Goal: Task Accomplishment & Management: Manage account settings

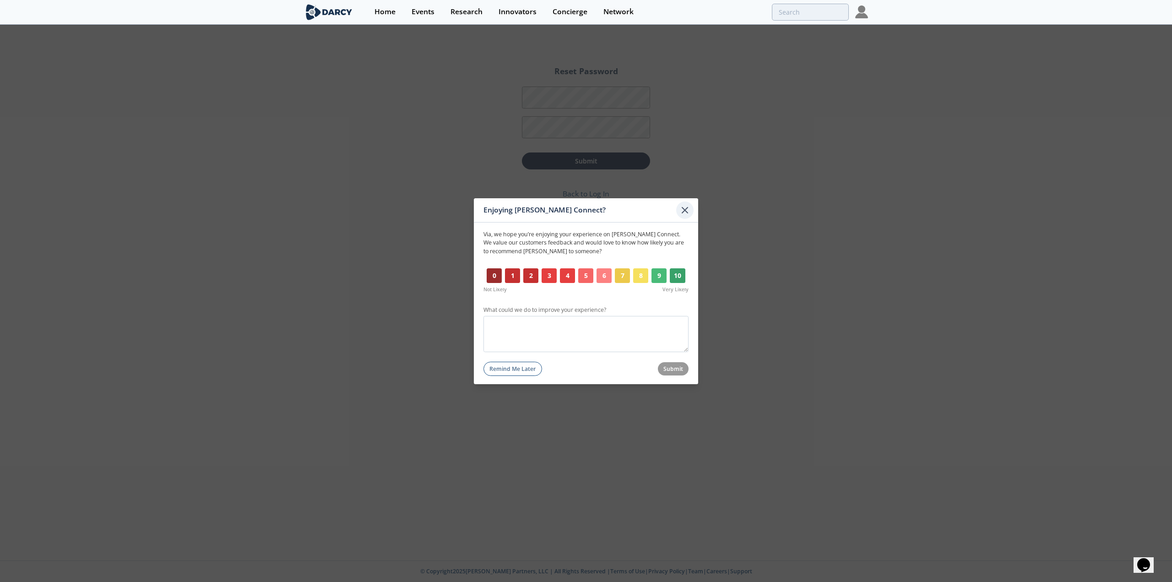
click at [685, 208] on icon at bounding box center [684, 209] width 11 height 11
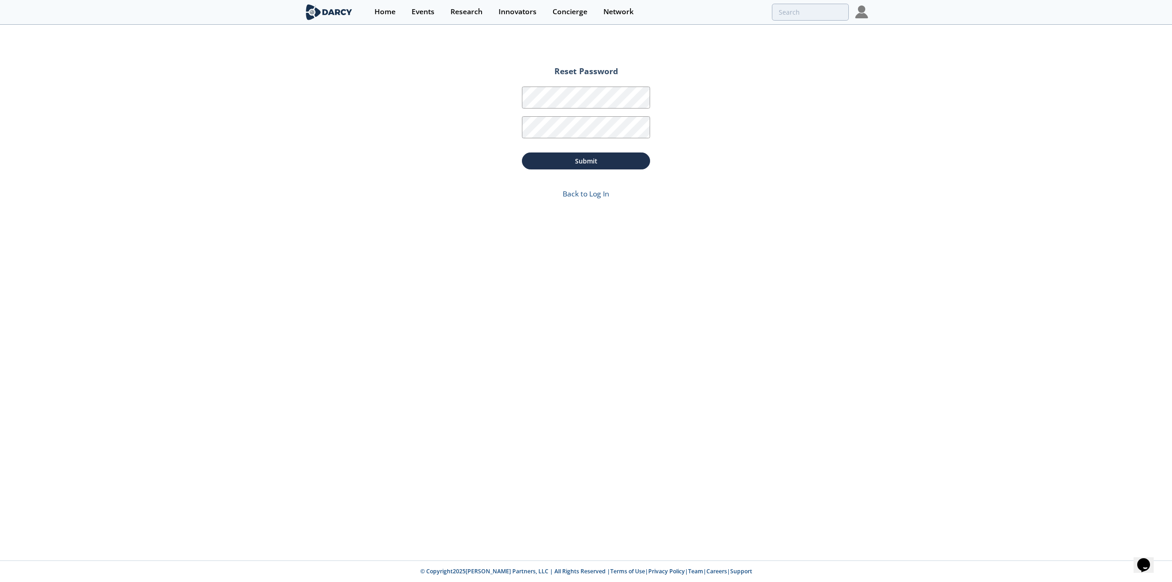
click at [328, 5] on img at bounding box center [329, 12] width 50 height 16
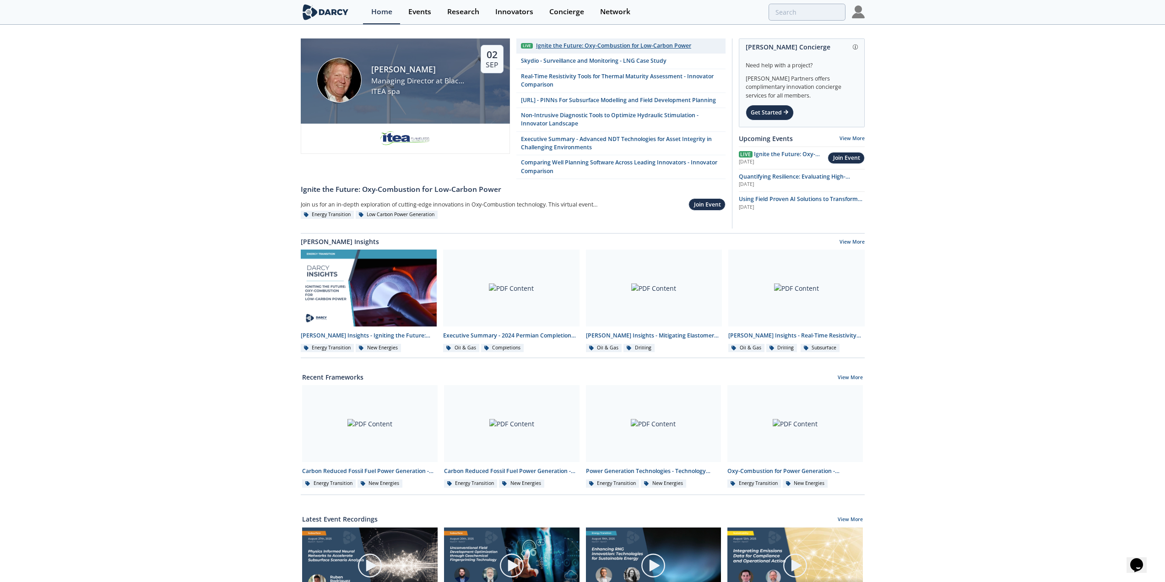
click at [603, 48] on div "Ignite the Future: Oxy-Combustion for Low-Carbon Power" at bounding box center [613, 46] width 155 height 8
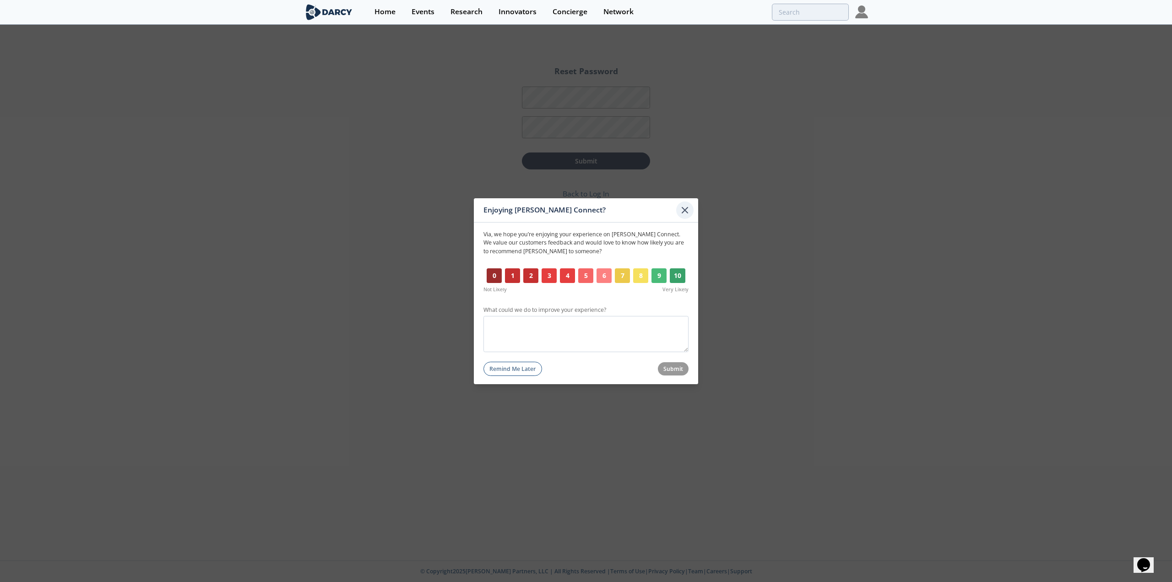
click at [682, 208] on icon at bounding box center [684, 209] width 5 height 5
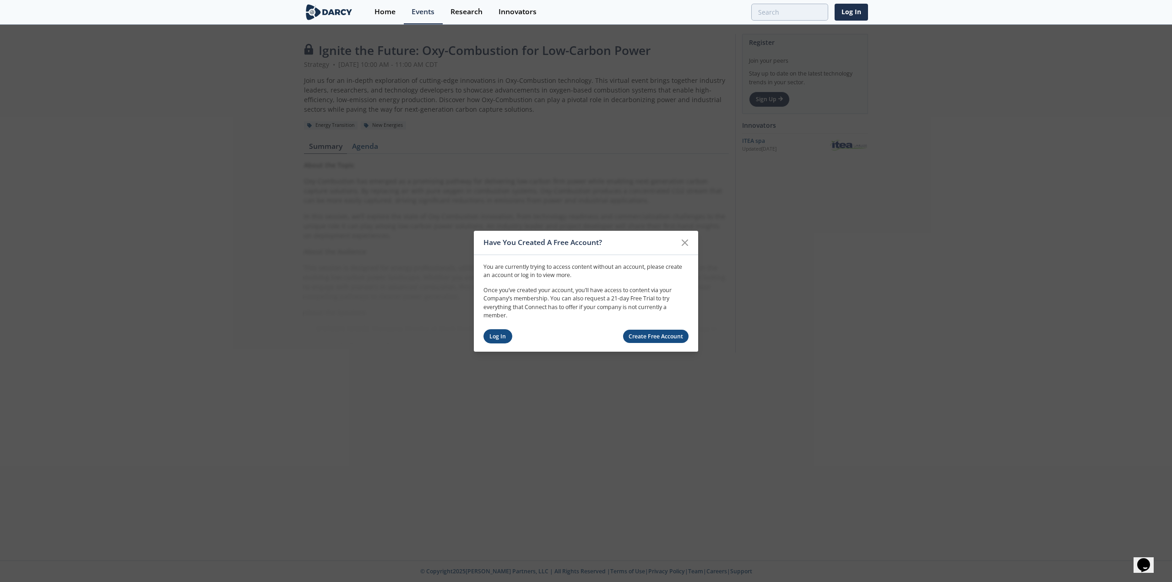
click at [501, 339] on link "Log In" at bounding box center [497, 336] width 29 height 14
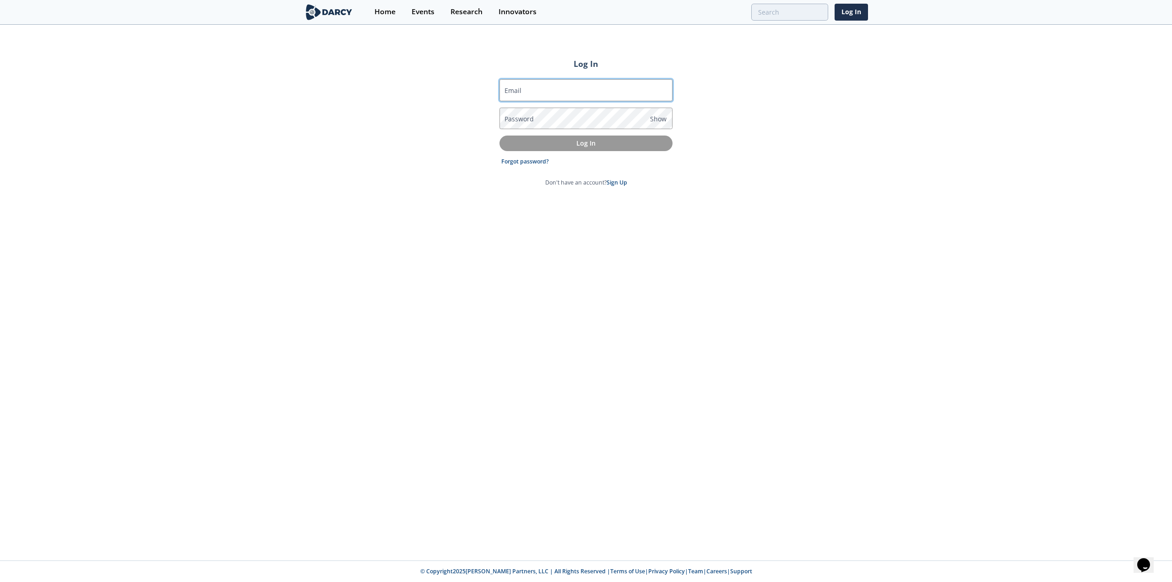
click at [608, 95] on input "Email" at bounding box center [585, 90] width 173 height 22
click at [580, 87] on input "anavictoria.gilbert@gmail.com" at bounding box center [585, 90] width 173 height 22
type input "via_gilbert@oxy.com"
click at [535, 163] on link "Forgot password?" at bounding box center [525, 161] width 48 height 8
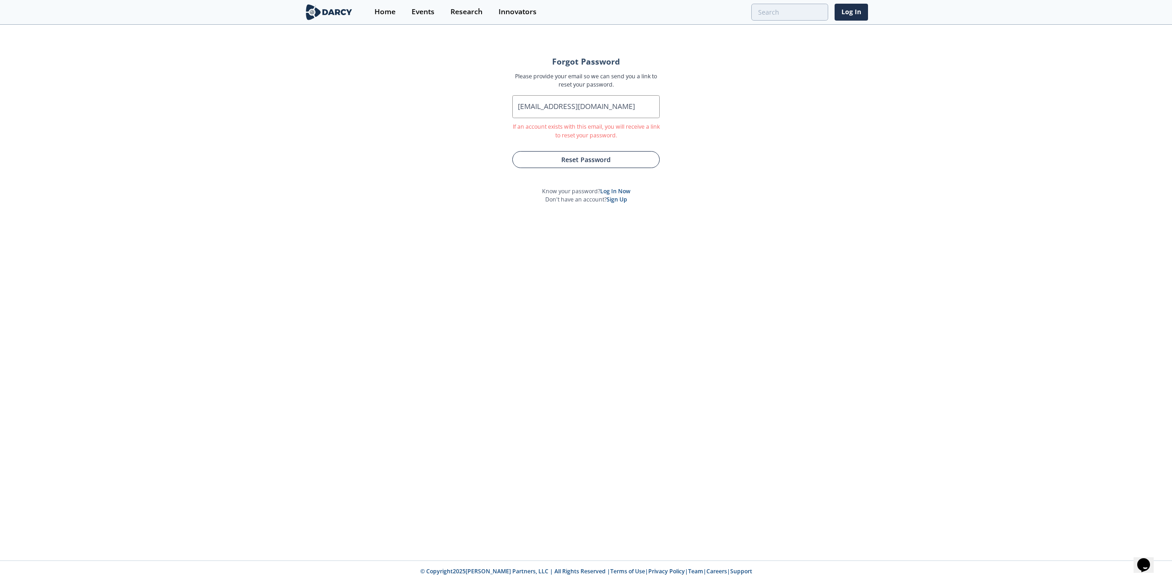
click at [600, 157] on button "Reset Password" at bounding box center [585, 159] width 147 height 17
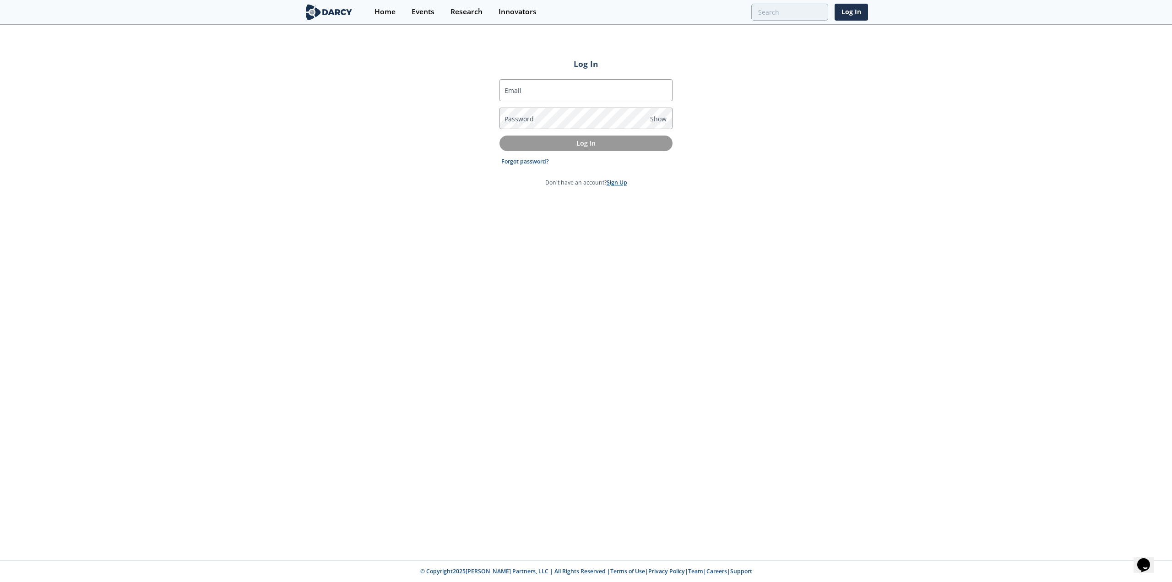
click at [621, 183] on link "Sign Up" at bounding box center [616, 182] width 21 height 8
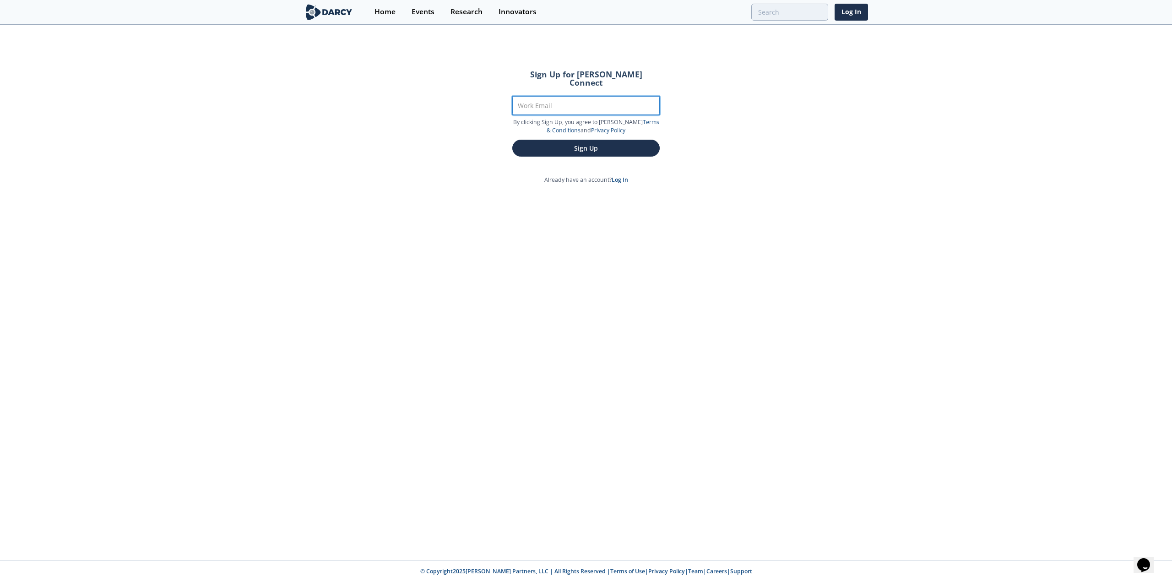
click at [597, 98] on input "Work Email" at bounding box center [585, 105] width 147 height 19
type input "via_gilbert@oxy.com"
click at [512, 140] on button "Sign Up" at bounding box center [585, 148] width 147 height 17
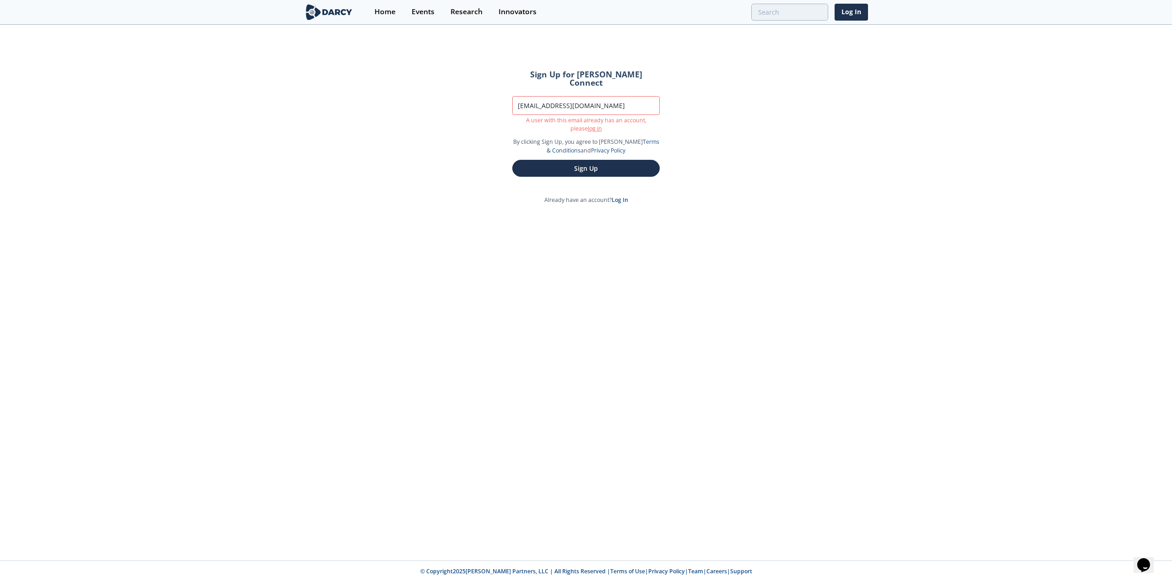
click at [551, 340] on div "Sign Up for Darcy Connect Work Email via_gilbert@oxy.com A user with this email…" at bounding box center [586, 293] width 1172 height 535
click at [588, 124] on link "log in" at bounding box center [595, 128] width 14 height 8
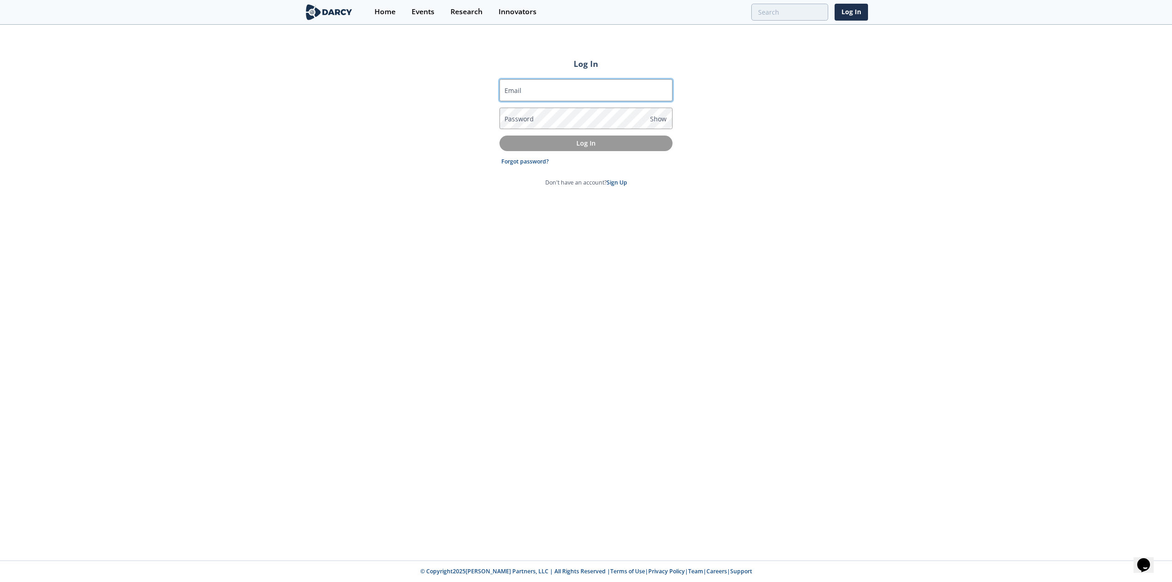
click at [584, 98] on input "Email" at bounding box center [585, 90] width 173 height 22
type input "via_gilbert@oxy.com"
click at [532, 163] on link "Forgot password?" at bounding box center [525, 161] width 48 height 8
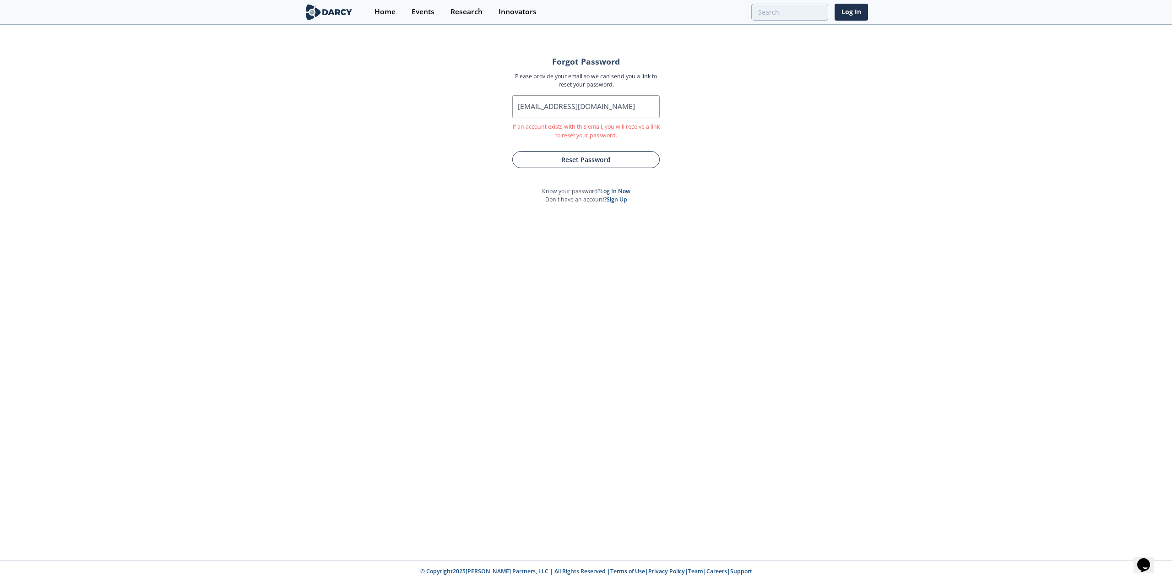
click at [598, 158] on button "Reset Password" at bounding box center [585, 159] width 147 height 17
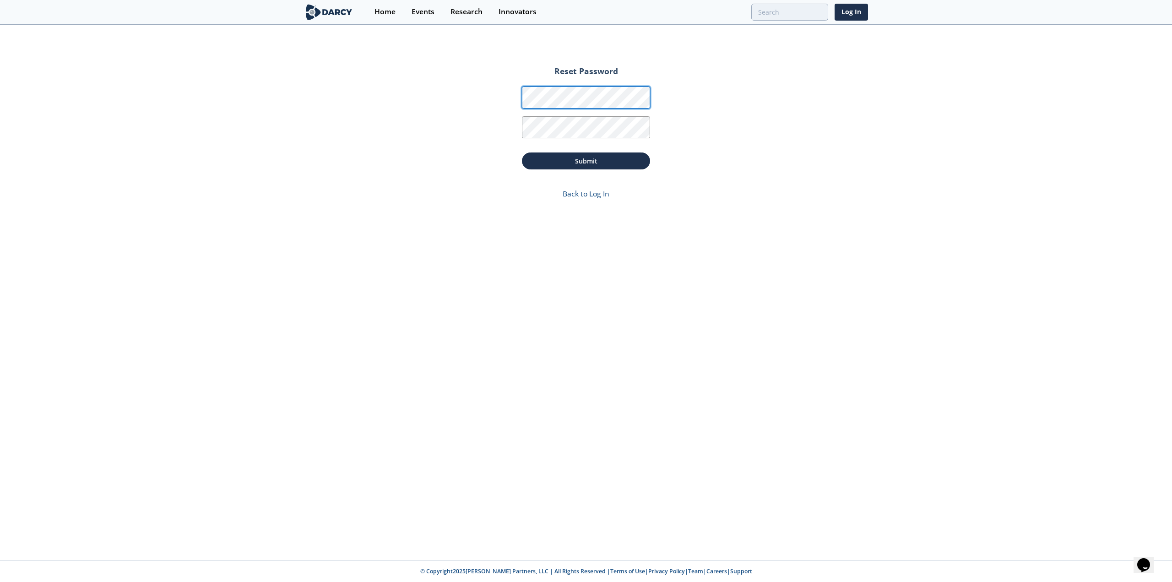
click at [388, 101] on div "Reset Password Password Password Confirmation Submit Back to Log In" at bounding box center [586, 293] width 1172 height 535
click at [658, 98] on form "Reset Password Password Password Confirmation Submit Back to Log In" at bounding box center [586, 135] width 154 height 155
click at [475, 88] on div "Reset Password Password Password Confirmation Submit Back to Log In" at bounding box center [586, 293] width 1172 height 535
click at [522, 152] on button "Submit" at bounding box center [586, 160] width 128 height 17
click at [603, 158] on button "Submit" at bounding box center [586, 160] width 128 height 17
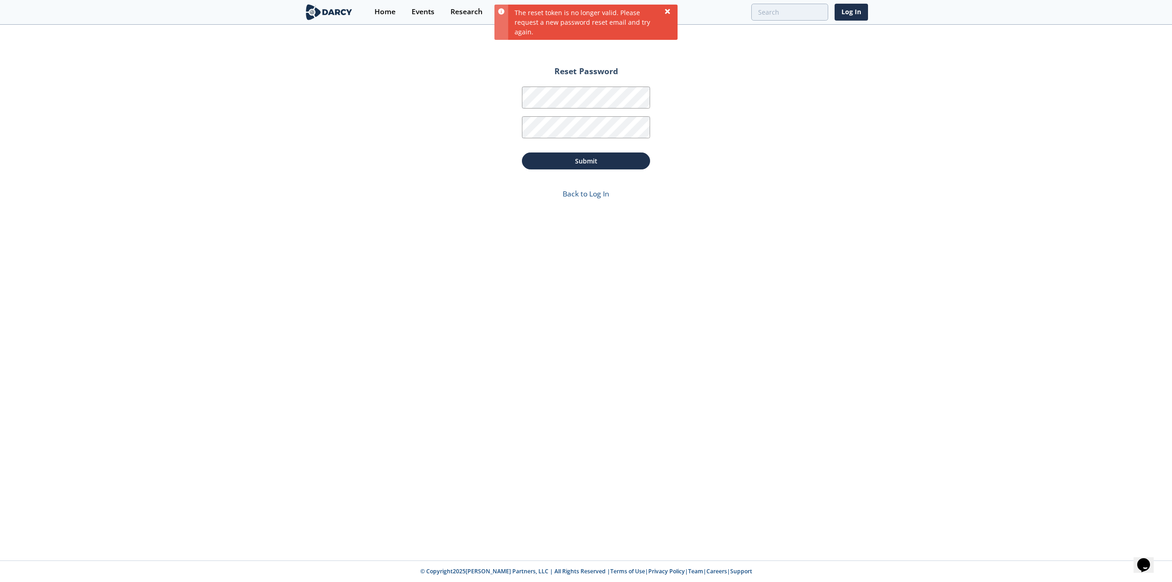
click at [668, 8] on icon at bounding box center [667, 11] width 7 height 7
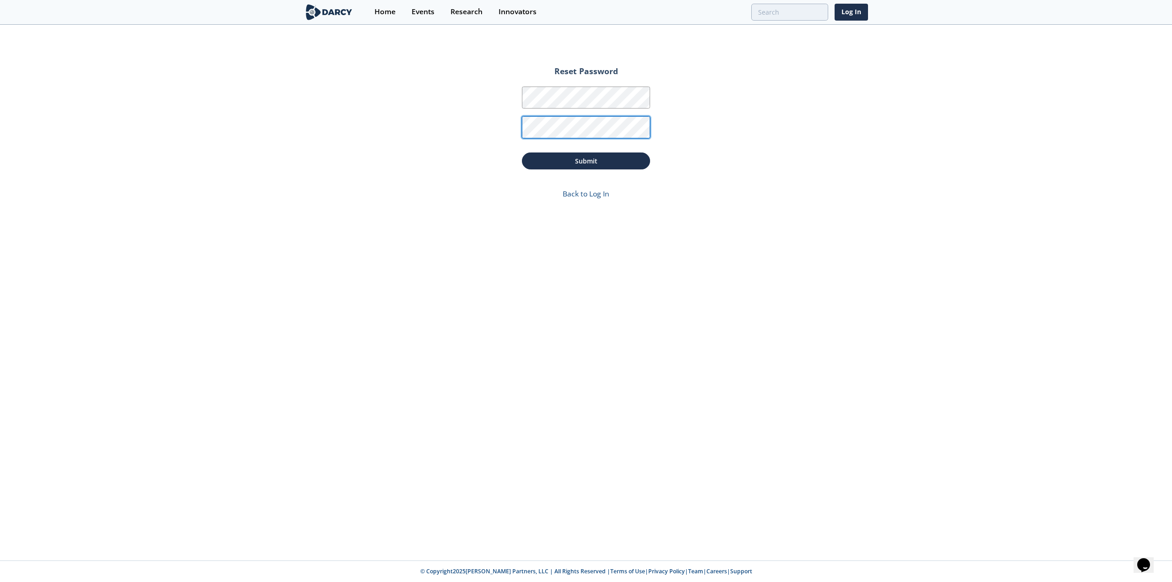
click at [522, 152] on button "Submit" at bounding box center [586, 160] width 128 height 17
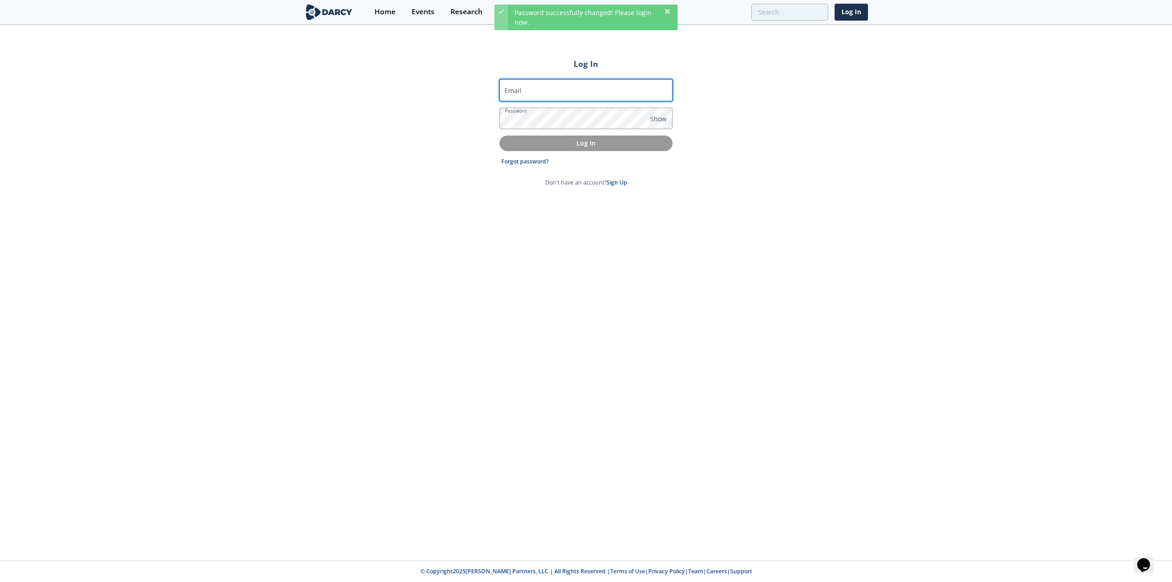
type input "via_gilbert@oxy.com"
click at [557, 151] on form "Email via_gilbert@oxy.com Password Show Log In Forgot password? Don't have an a…" at bounding box center [585, 133] width 173 height 108
click at [564, 146] on p "Log In" at bounding box center [586, 143] width 160 height 10
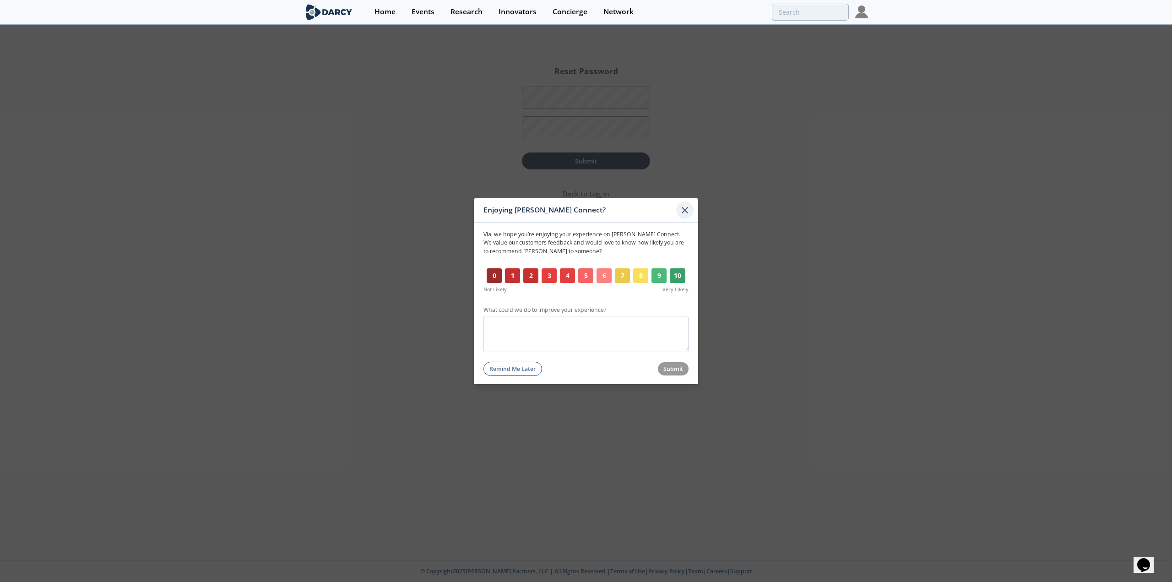
click at [686, 209] on icon at bounding box center [684, 209] width 11 height 11
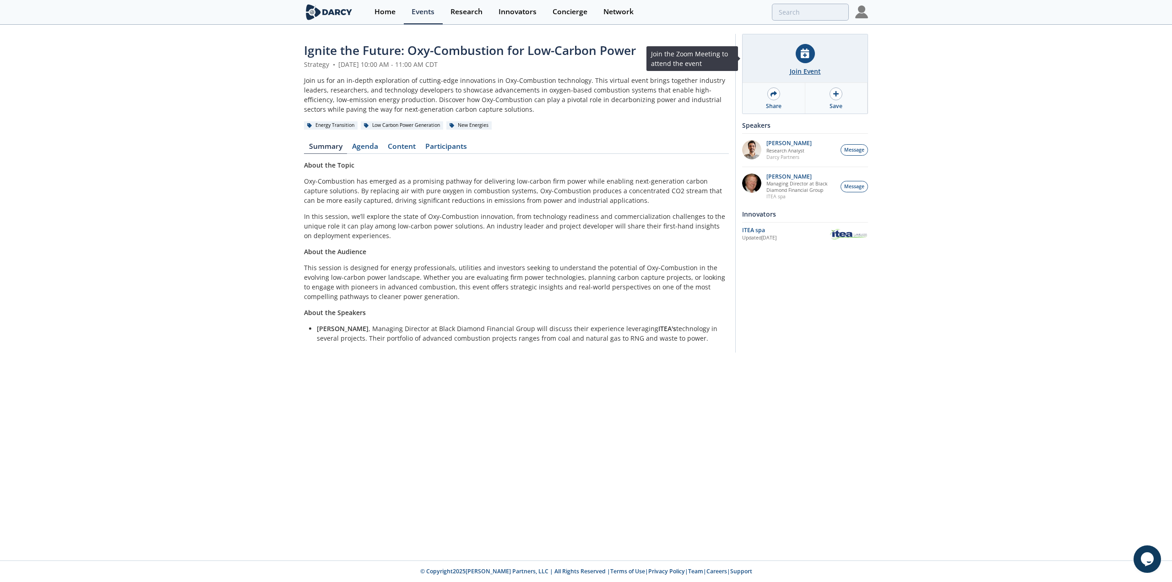
click at [808, 57] on icon at bounding box center [804, 54] width 8 height 10
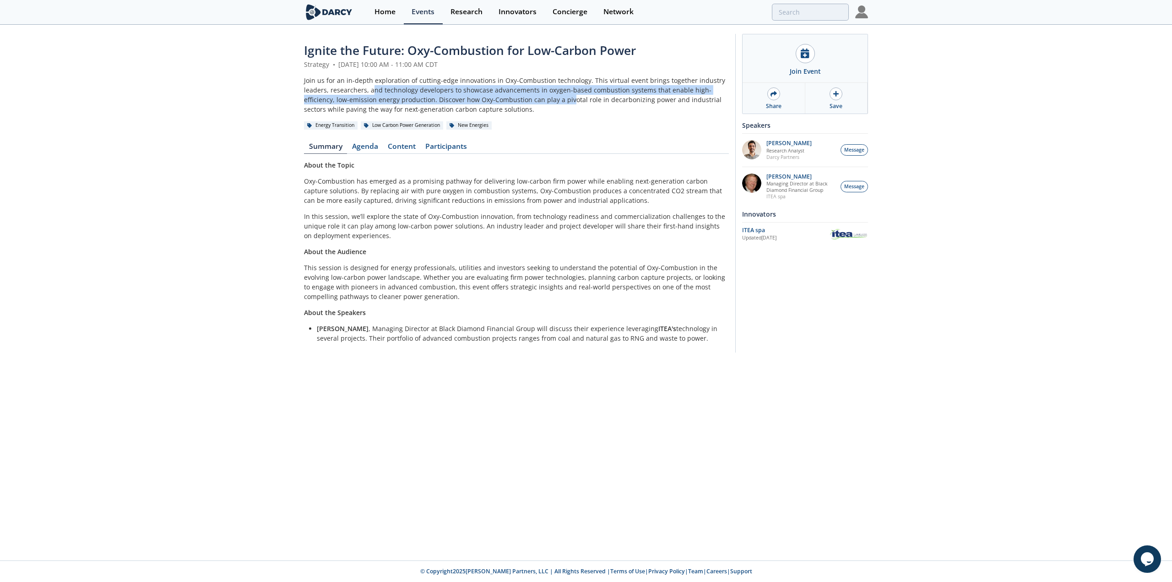
drag, startPoint x: 371, startPoint y: 88, endPoint x: 609, endPoint y: 77, distance: 238.7
click at [542, 98] on div "Join us for an in-depth exploration of cutting-edge innovations in Oxy-Combusti…" at bounding box center [516, 95] width 425 height 38
click at [345, 80] on div "Join us for an in-depth exploration of cutting-edge innovations in Oxy-Combusti…" at bounding box center [516, 95] width 425 height 38
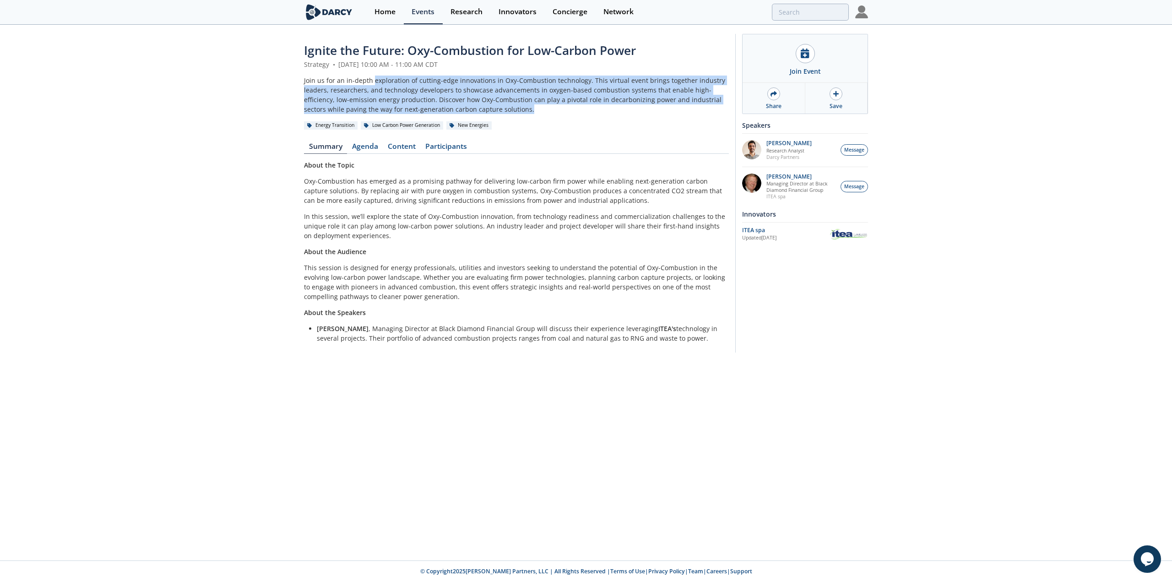
drag, startPoint x: 372, startPoint y: 81, endPoint x: 488, endPoint y: 112, distance: 120.9
click at [488, 112] on div "Join us for an in-depth exploration of cutting-edge innovations in Oxy-Combusti…" at bounding box center [516, 95] width 425 height 38
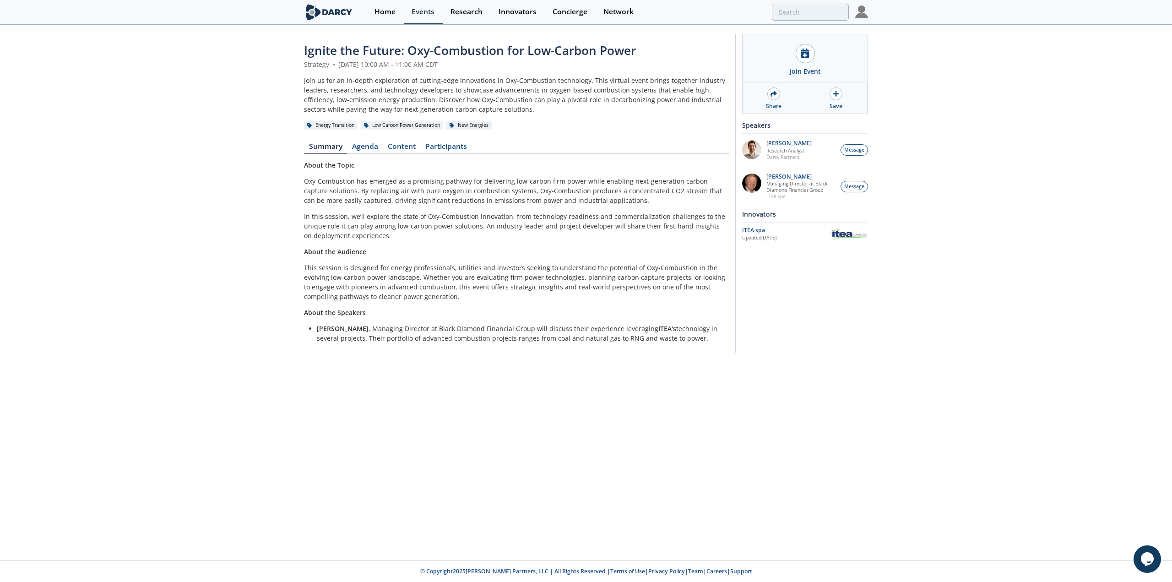
click at [530, 192] on p "Oxy-Combustion has emerged as a promising pathway for delivering low-carbon fir…" at bounding box center [516, 190] width 425 height 29
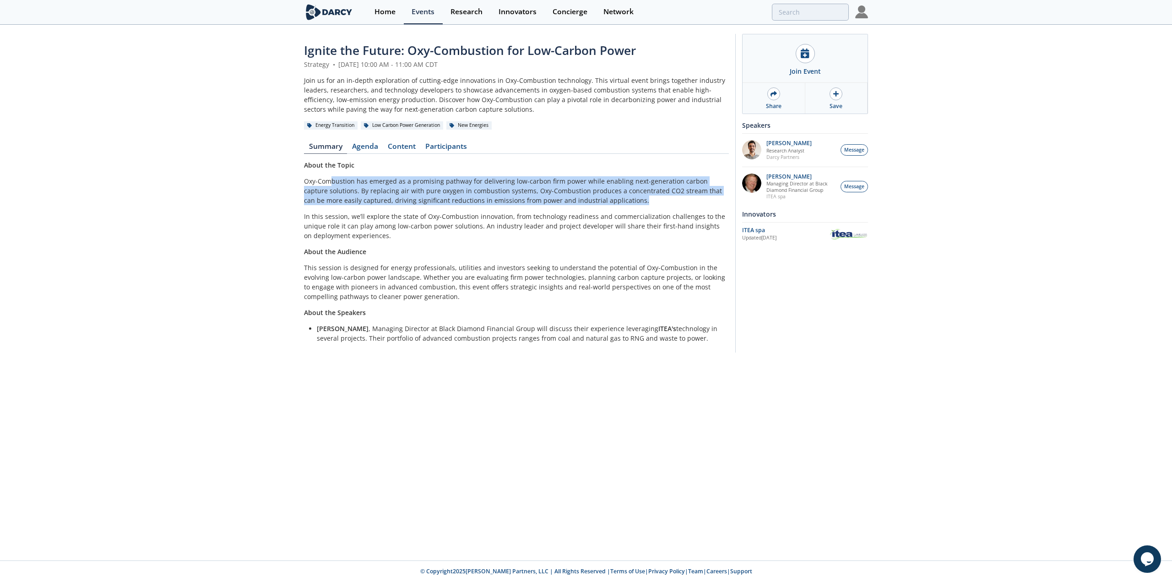
drag, startPoint x: 333, startPoint y: 180, endPoint x: 621, endPoint y: 205, distance: 289.4
click at [621, 205] on p "Oxy-Combustion has emerged as a promising pathway for delivering low-carbon fir…" at bounding box center [516, 190] width 425 height 29
